Goal: Complete application form: Complete application form

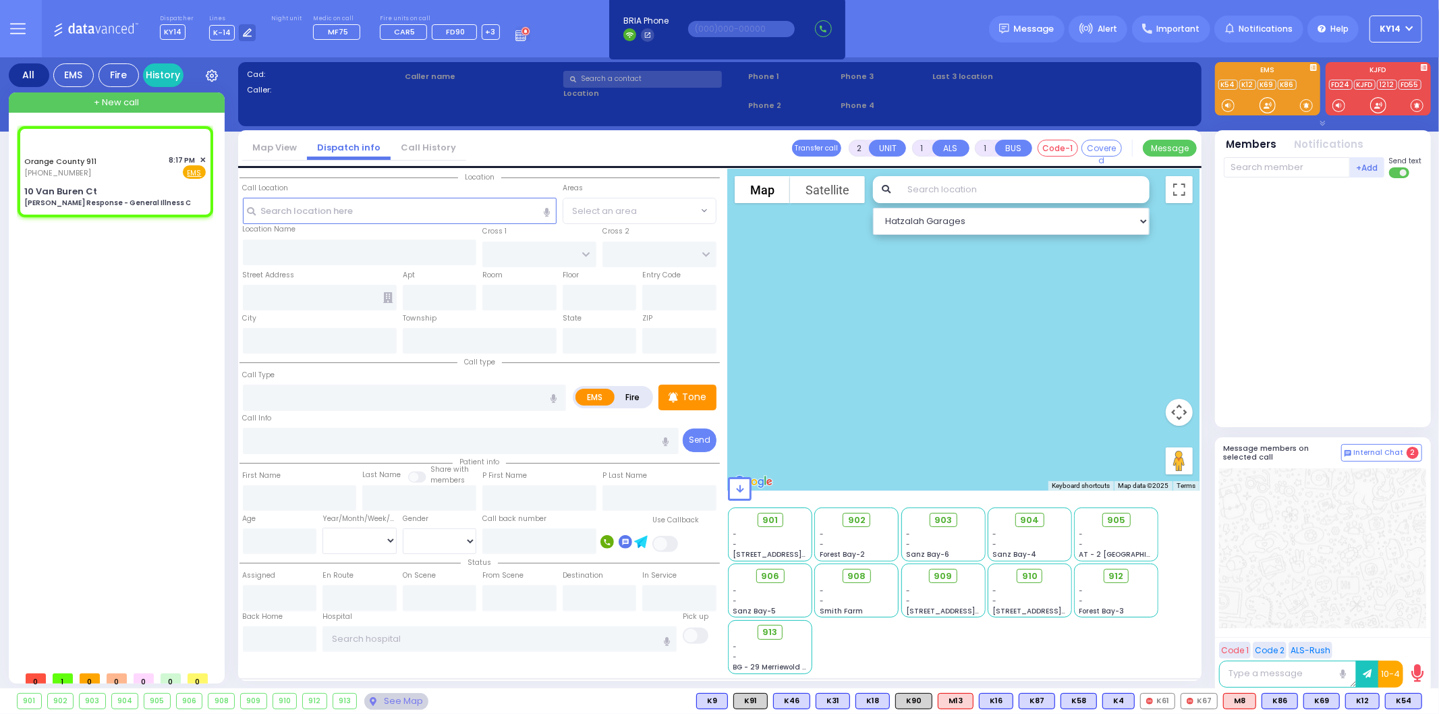
type input "6"
select select
type input "[PERSON_NAME] Response - General Illness C"
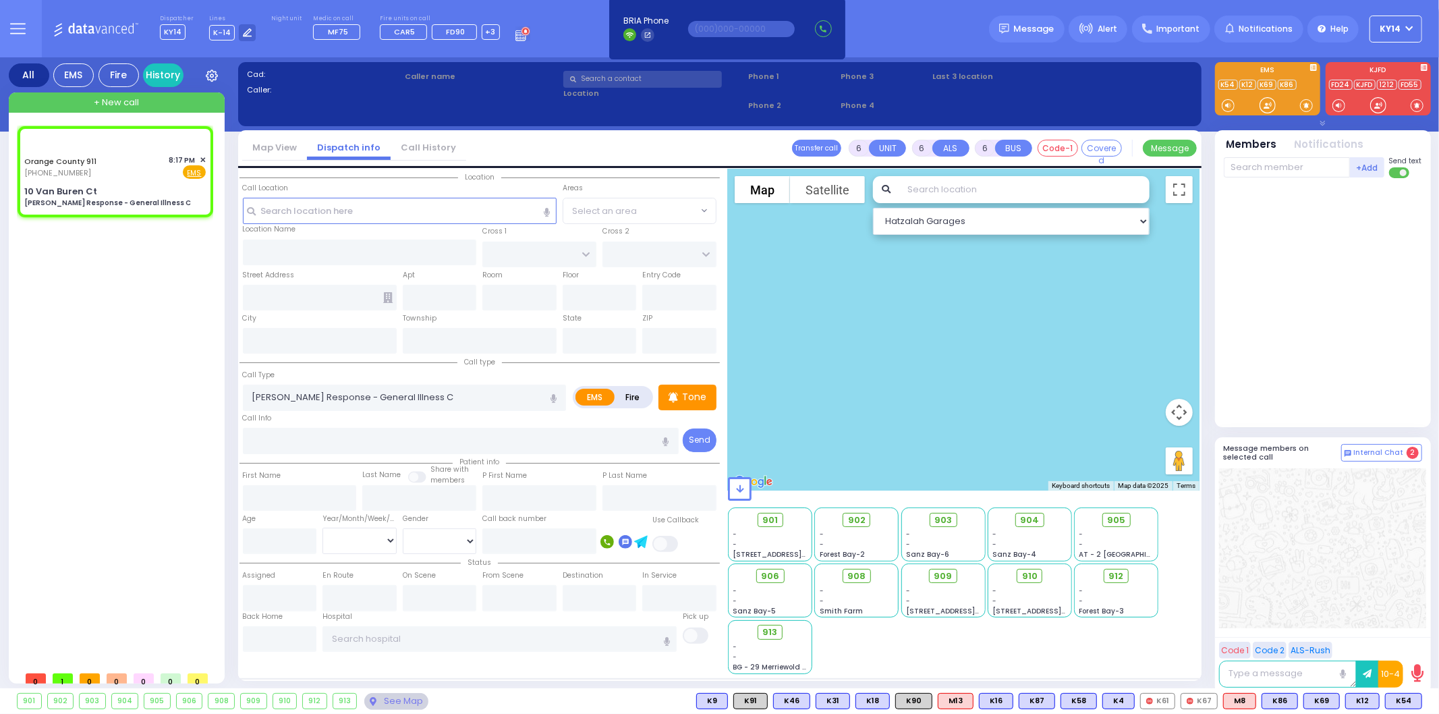
radio input "true"
type input "Nature: : Charlie Response - General Illness C Address: : [STREET_ADDRESS][GEOG…"
select select
select select "Hatzalah Garages"
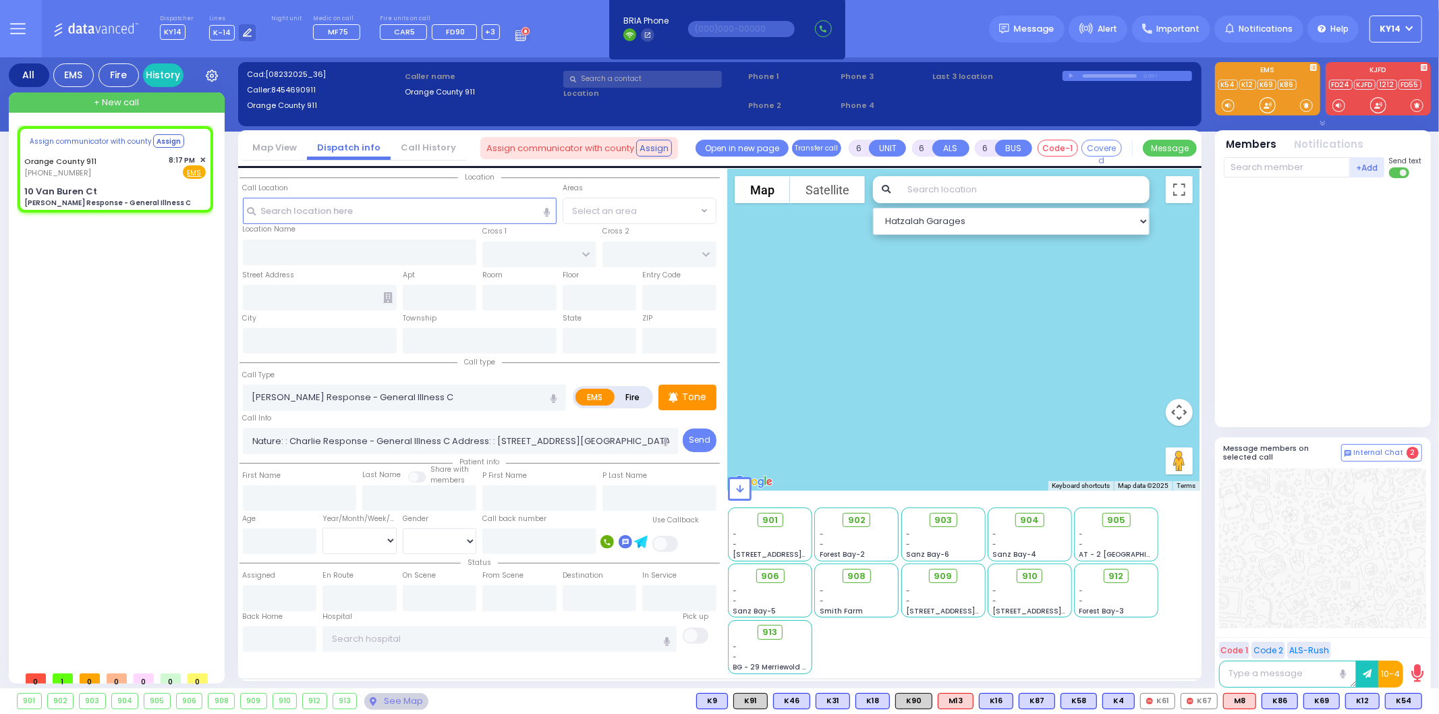
select select
radio input "true"
select select
select select "Hatzalah Garages"
type input "10 Van Buren Ct"
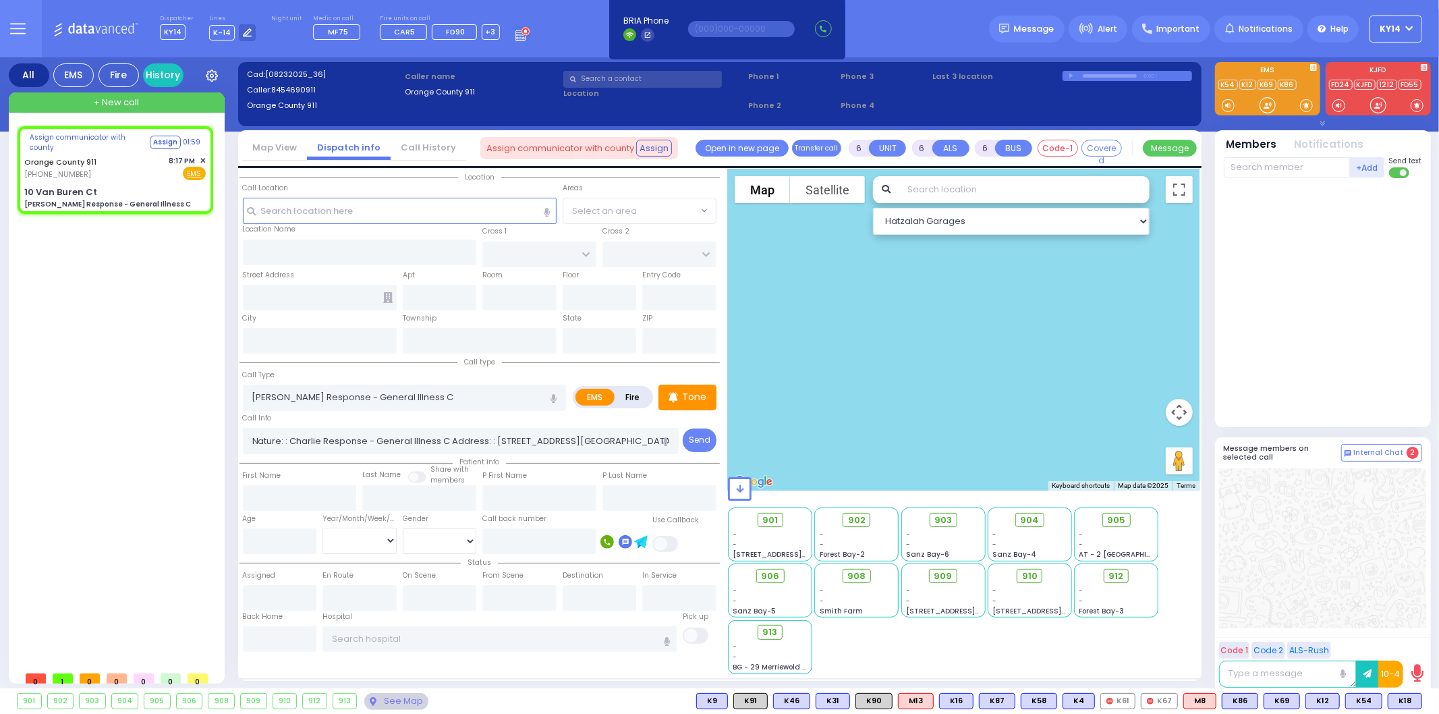
type input "Monroe"
type input "[US_STATE]"
type input "10930"
